Goal: Subscribe to service/newsletter

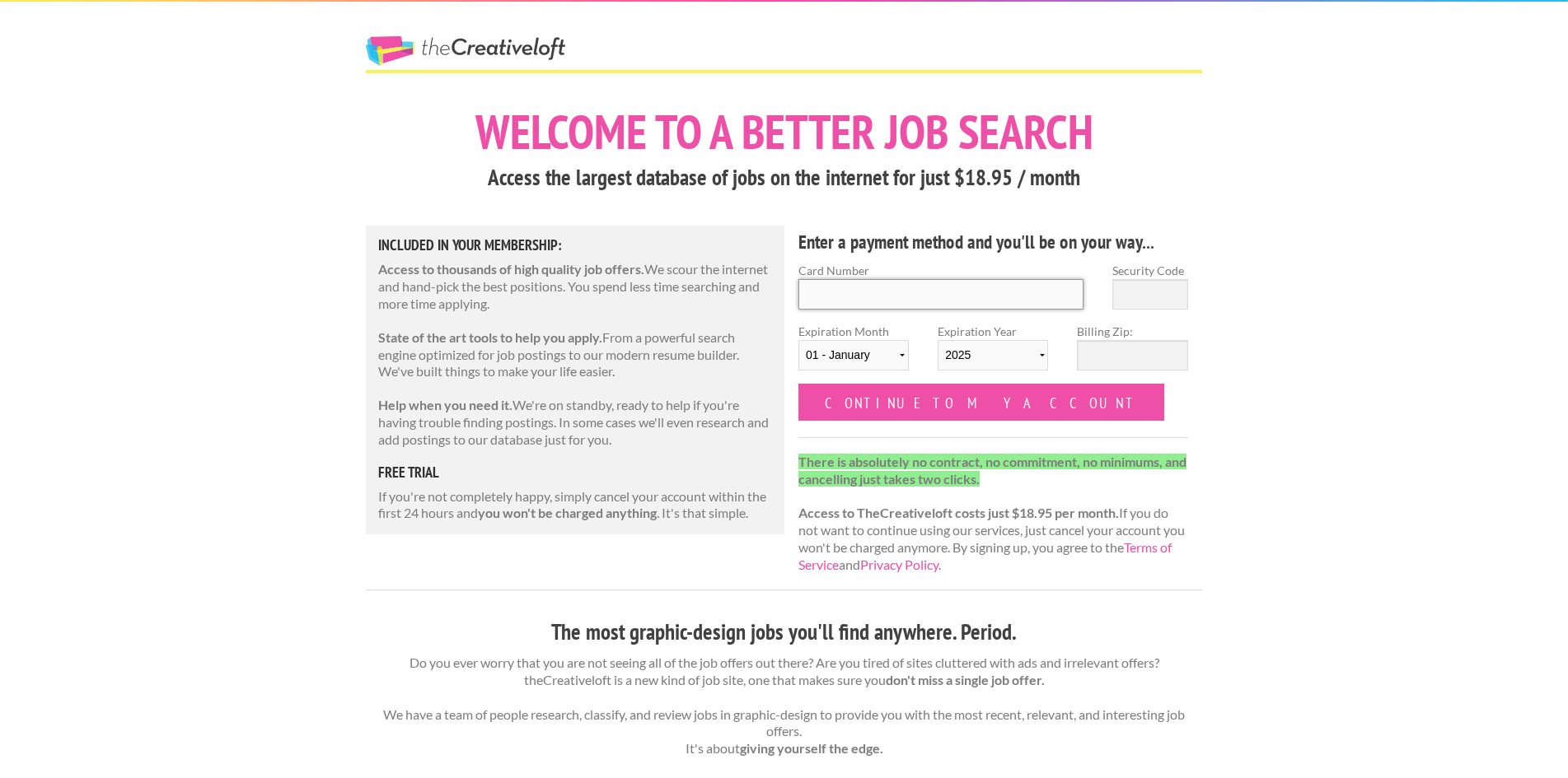
click at [898, 294] on input "Card Number" at bounding box center [941, 294] width 285 height 30
click at [421, 476] on h5 "free trial" at bounding box center [575, 472] width 394 height 15
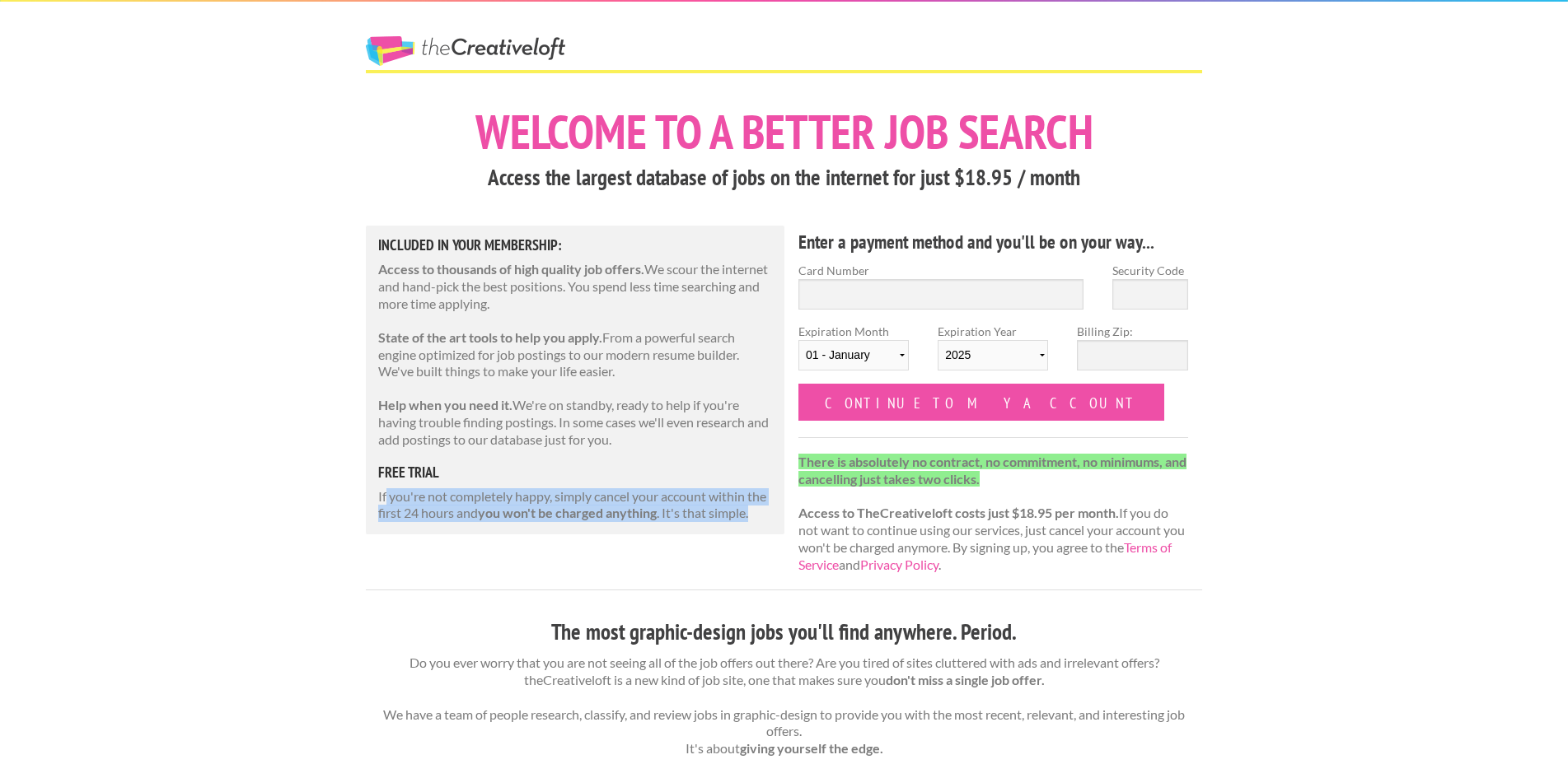
drag, startPoint x: 384, startPoint y: 492, endPoint x: 758, endPoint y: 508, distance: 374.3
click at [758, 508] on p "If you're not completely happy, simply cancel your account within the first 24 …" at bounding box center [575, 506] width 394 height 35
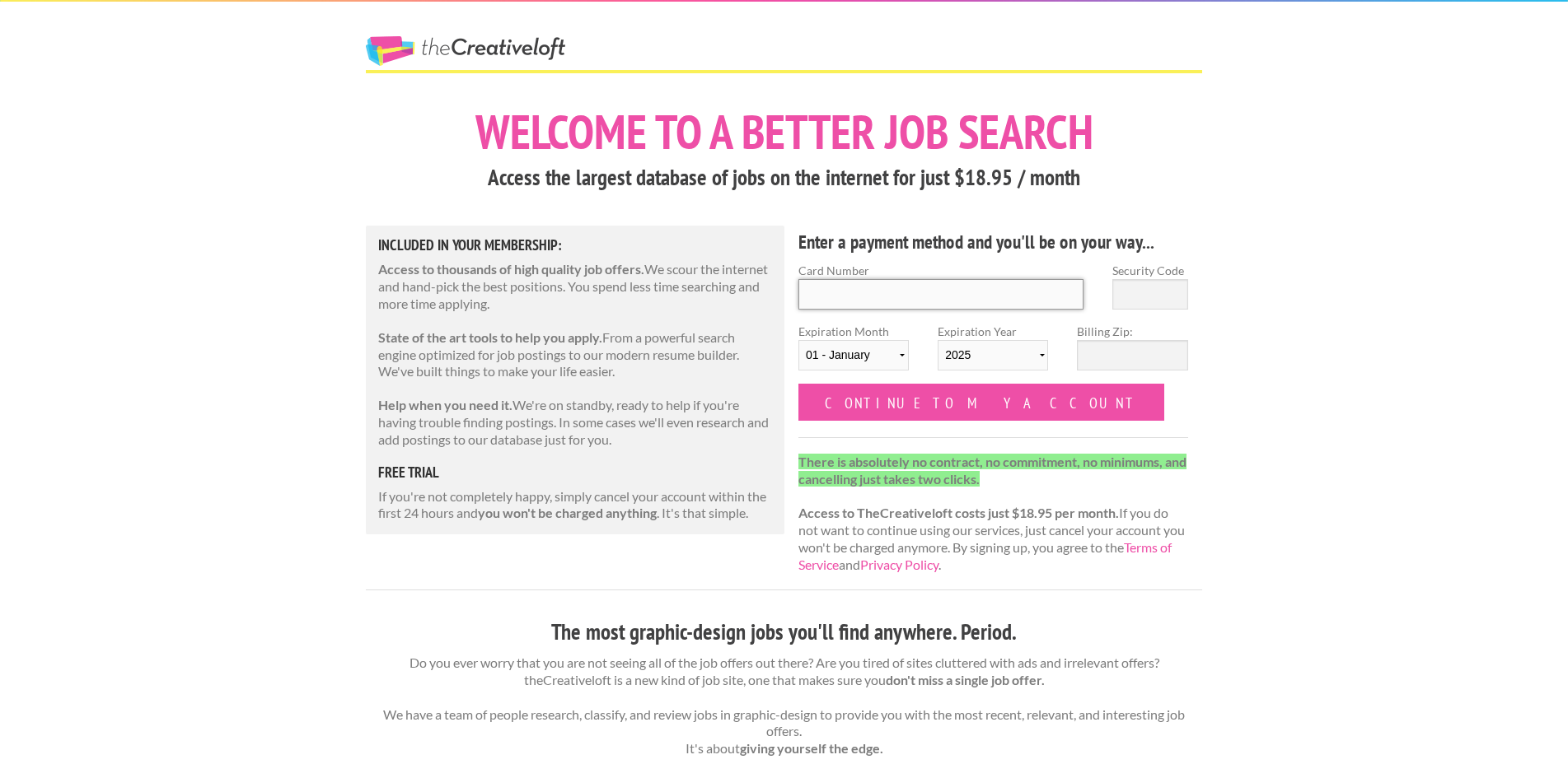
click at [878, 295] on input "Card Number" at bounding box center [941, 294] width 285 height 30
type input "[CREDIT_CARD_NUMBER]"
type input "690"
select select "05"
select select "2026"
